Goal: Task Accomplishment & Management: Manage account settings

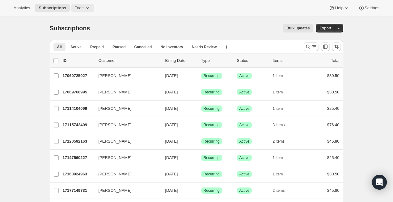
click at [94, 8] on button "Tools" at bounding box center [82, 8] width 23 height 9
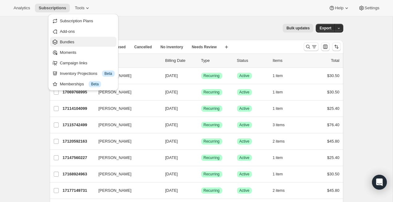
click at [88, 41] on span "Bundles" at bounding box center [87, 42] width 55 height 6
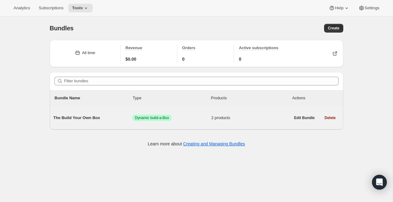
click at [75, 117] on span "The Build Your Own Box" at bounding box center [92, 118] width 79 height 6
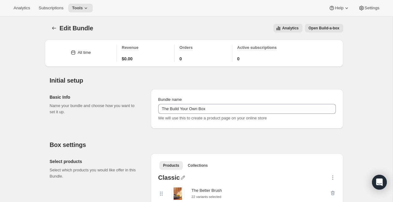
scroll to position [16, 0]
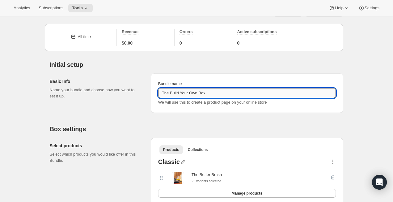
click at [194, 92] on input "The Build Your Own Box" at bounding box center [247, 93] width 178 height 10
type input "The Better Box"
click at [113, 109] on div "Basic Info Name your bundle and choose how you want to set it up." at bounding box center [98, 93] width 96 height 40
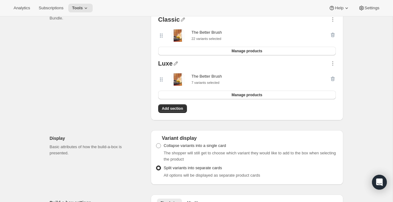
scroll to position [118, 0]
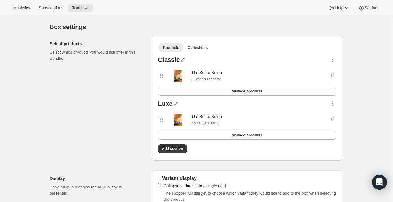
click at [216, 92] on button "Manage products" at bounding box center [247, 91] width 178 height 9
click at [239, 135] on span "Manage products" at bounding box center [247, 135] width 31 height 5
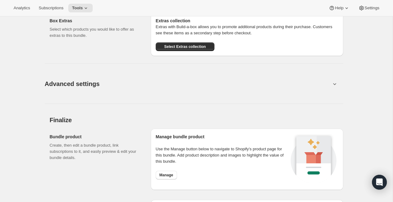
scroll to position [493, 0]
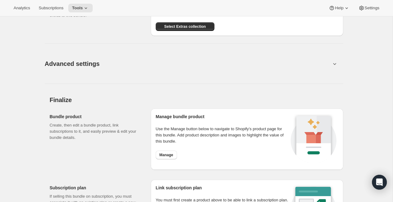
click at [337, 65] on icon at bounding box center [335, 64] width 6 height 6
click at [335, 63] on icon at bounding box center [335, 64] width 6 height 6
click at [332, 62] on icon at bounding box center [335, 64] width 6 height 6
click at [335, 63] on icon at bounding box center [335, 64] width 6 height 6
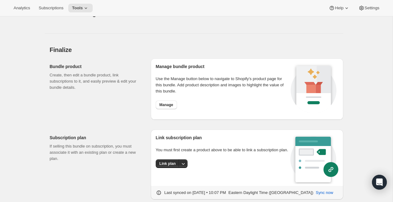
scroll to position [544, 0]
click at [168, 105] on span "Manage" at bounding box center [167, 104] width 14 height 5
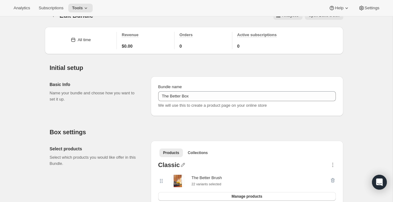
scroll to position [0, 0]
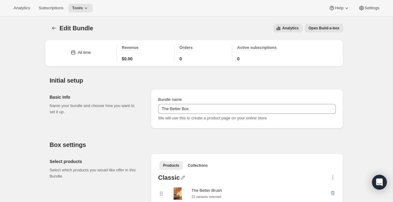
click at [313, 27] on span "Open Build-a-box" at bounding box center [324, 28] width 31 height 5
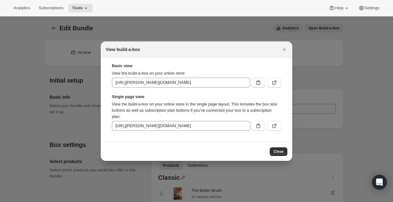
click at [255, 84] on icon ":rdr:" at bounding box center [258, 82] width 6 height 6
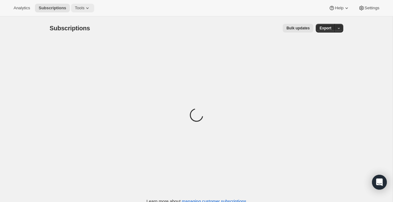
click at [89, 8] on icon at bounding box center [87, 8] width 6 height 6
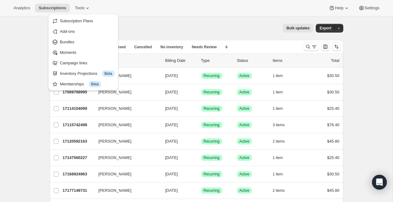
click at [159, 4] on div "Analytics Subscriptions Tools Help Settings" at bounding box center [196, 8] width 393 height 16
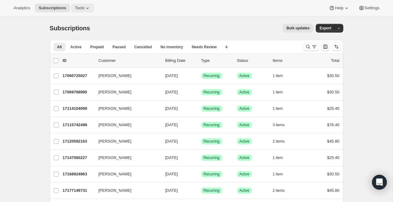
click at [84, 6] on span "Tools" at bounding box center [80, 8] width 10 height 5
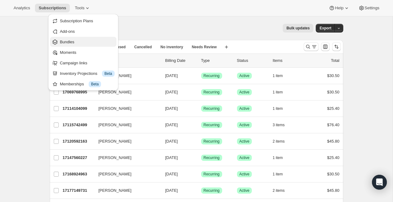
click at [98, 45] on span "Bundles" at bounding box center [87, 42] width 55 height 6
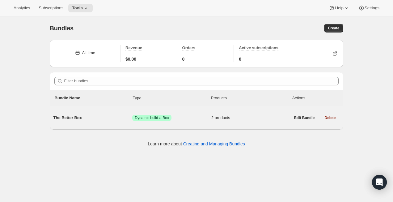
click at [77, 120] on span "The Better Box" at bounding box center [92, 118] width 79 height 6
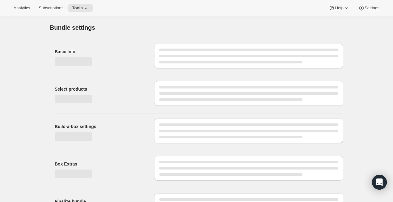
type input "The Better Box"
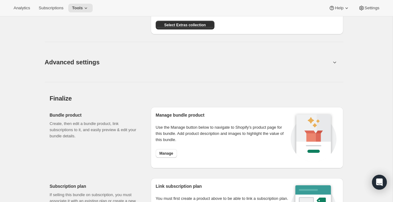
scroll to position [559, 0]
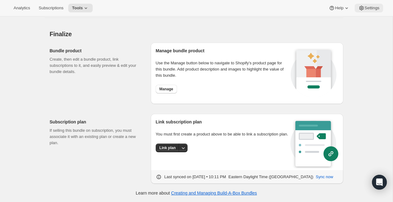
click at [373, 6] on span "Settings" at bounding box center [372, 8] width 15 height 5
